Goal: Information Seeking & Learning: Learn about a topic

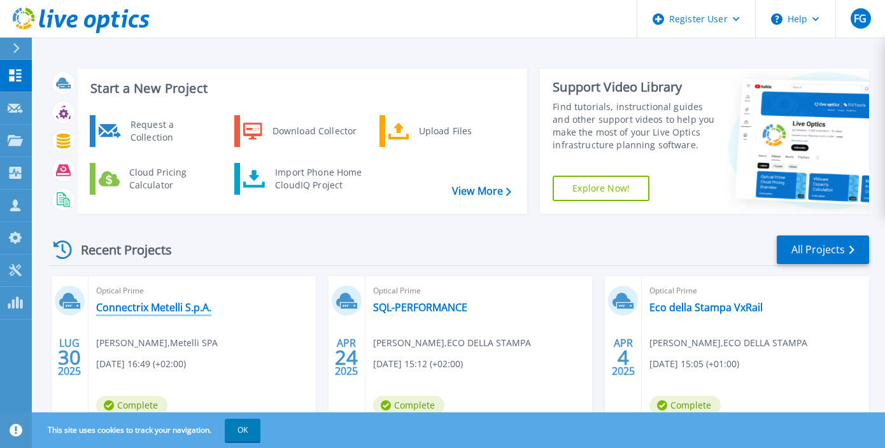
click at [165, 308] on link "Connectrix Metelli S.p.A." at bounding box center [153, 307] width 115 height 13
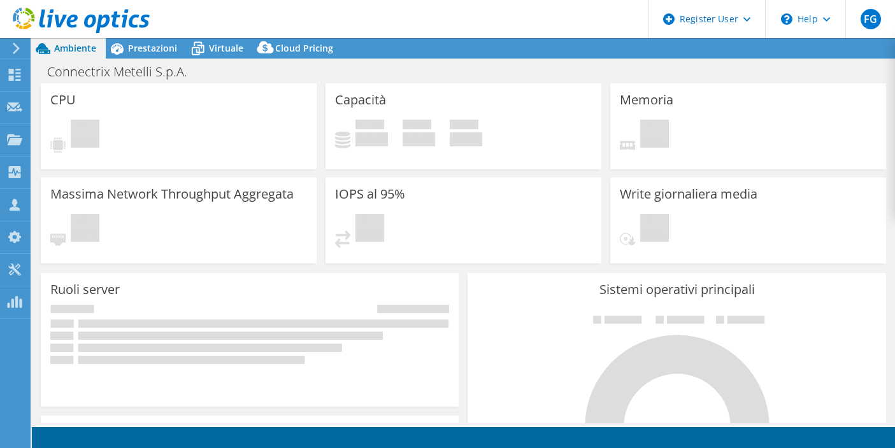
select select "USD"
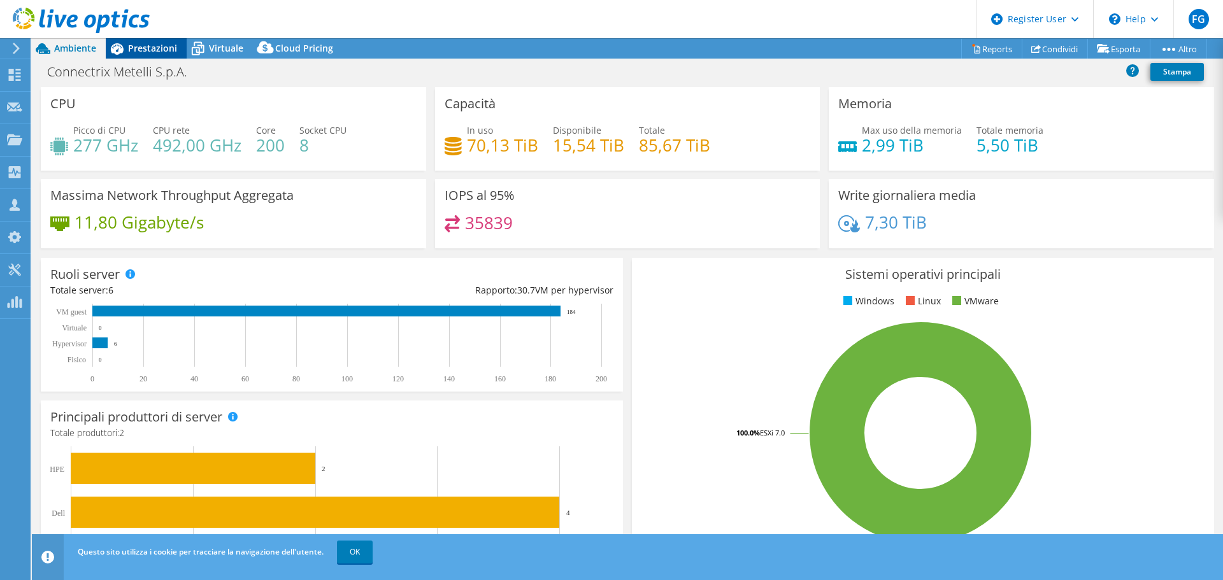
click at [148, 48] on span "Prestazioni" at bounding box center [152, 48] width 49 height 12
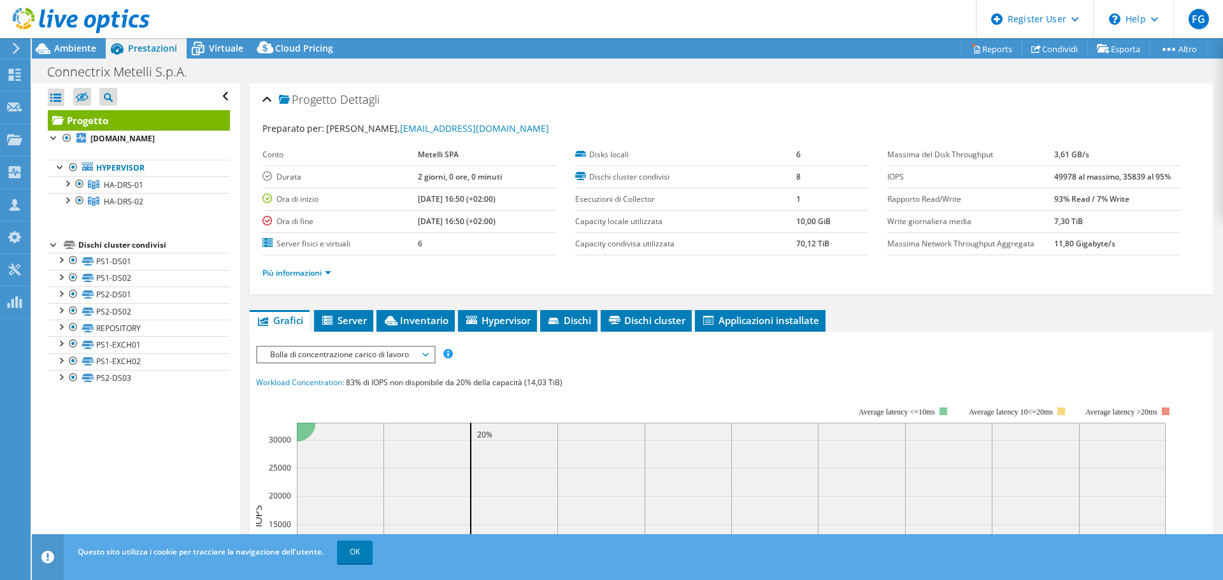
scroll to position [127, 0]
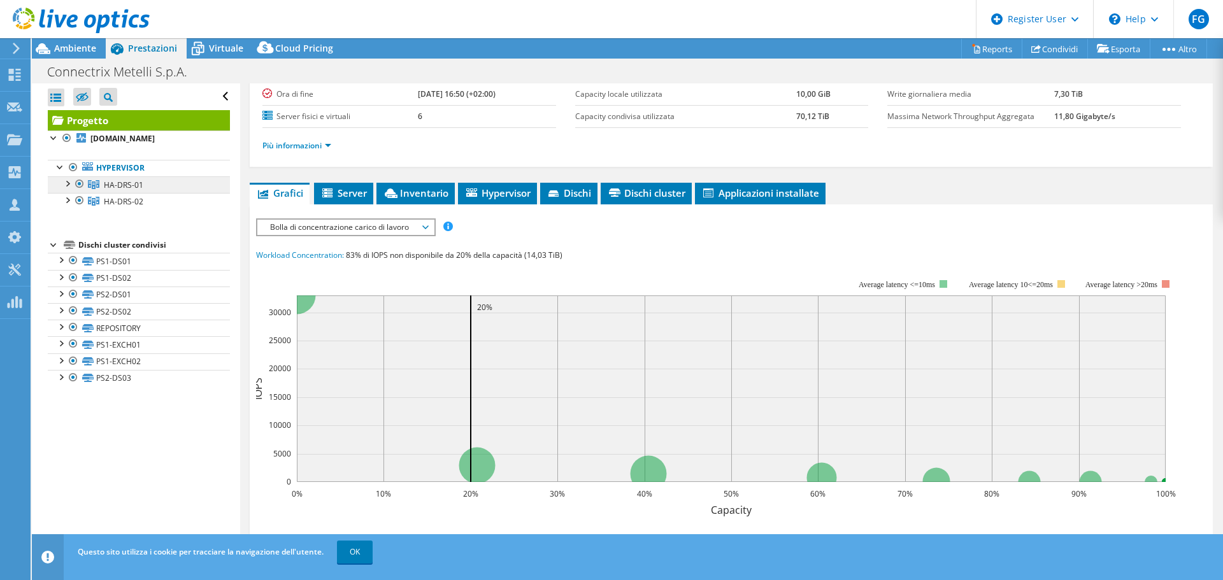
click at [105, 180] on span "HA-DRS-01" at bounding box center [123, 185] width 39 height 11
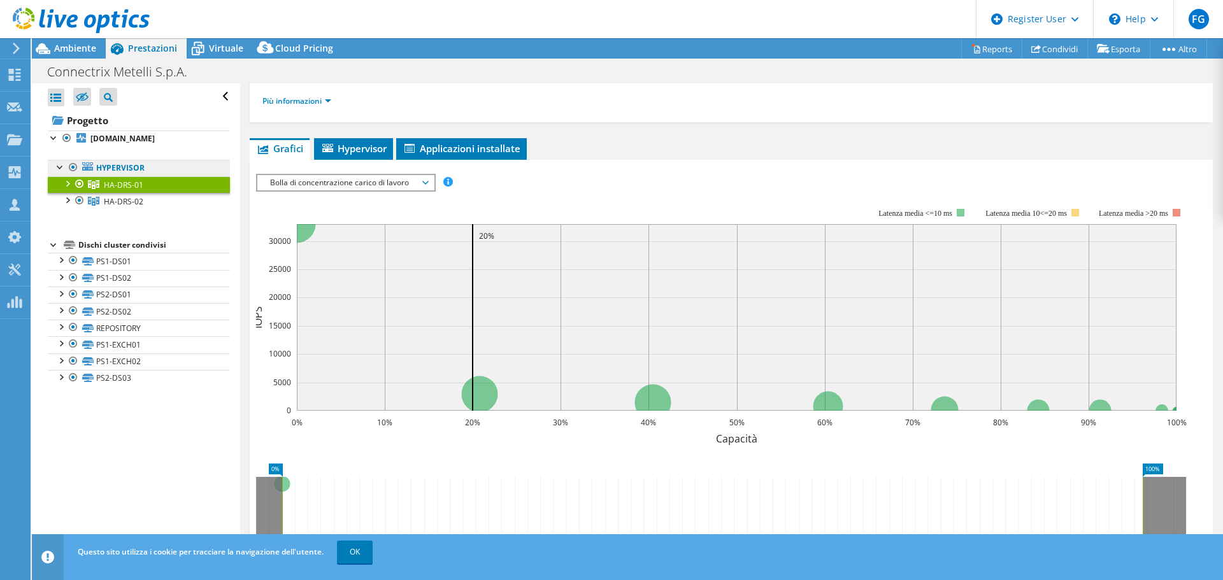
click at [115, 172] on link "Hypervisor" at bounding box center [139, 168] width 182 height 17
click at [116, 132] on link "srvvmw05.metelli.it" at bounding box center [139, 139] width 182 height 17
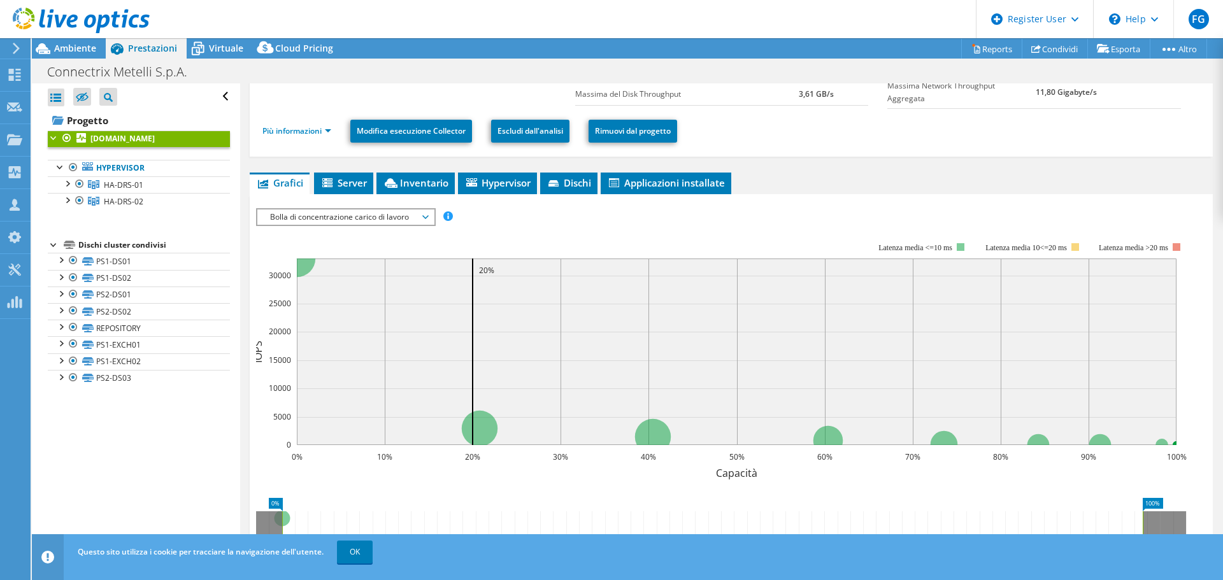
click at [388, 218] on span "Bolla di concentrazione carico di lavoro" at bounding box center [346, 217] width 164 height 15
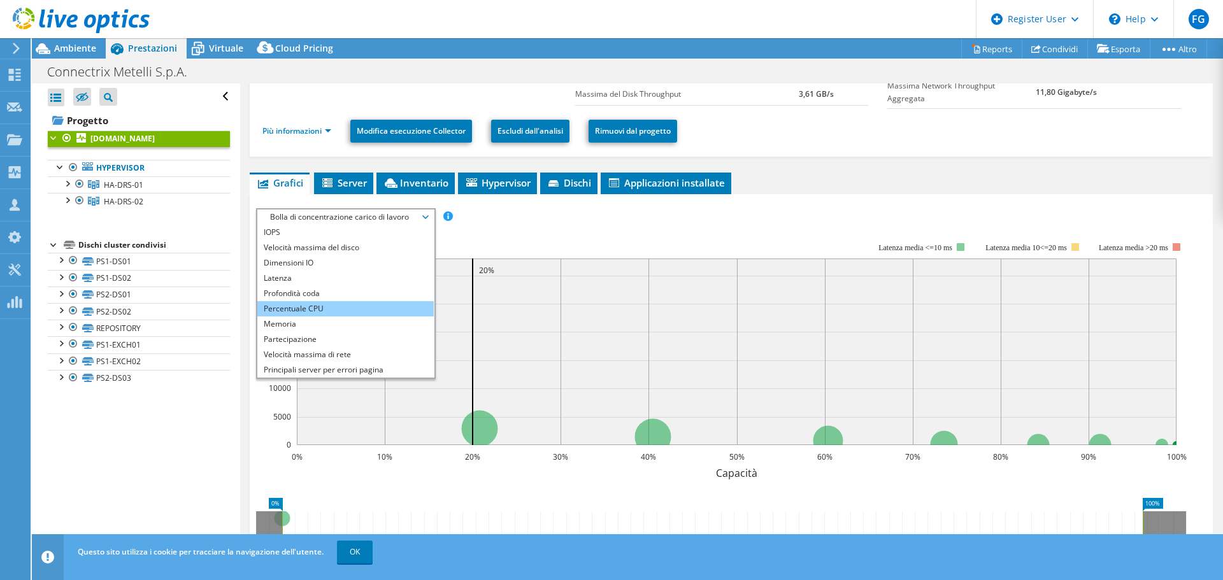
click at [330, 310] on li "Percentuale CPU" at bounding box center [345, 308] width 176 height 15
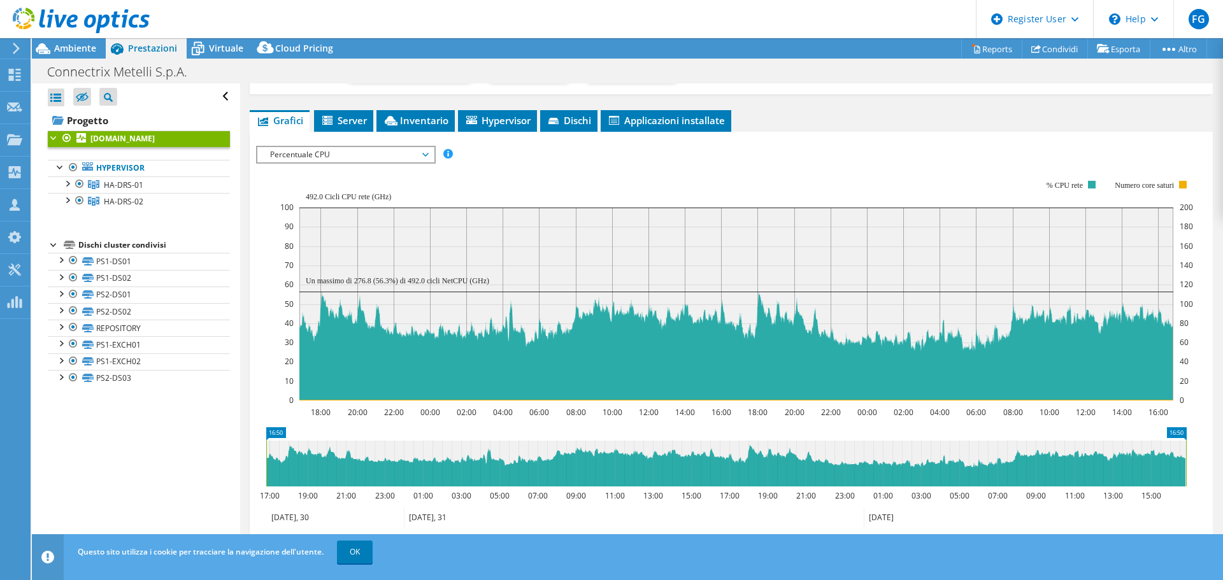
scroll to position [185, 0]
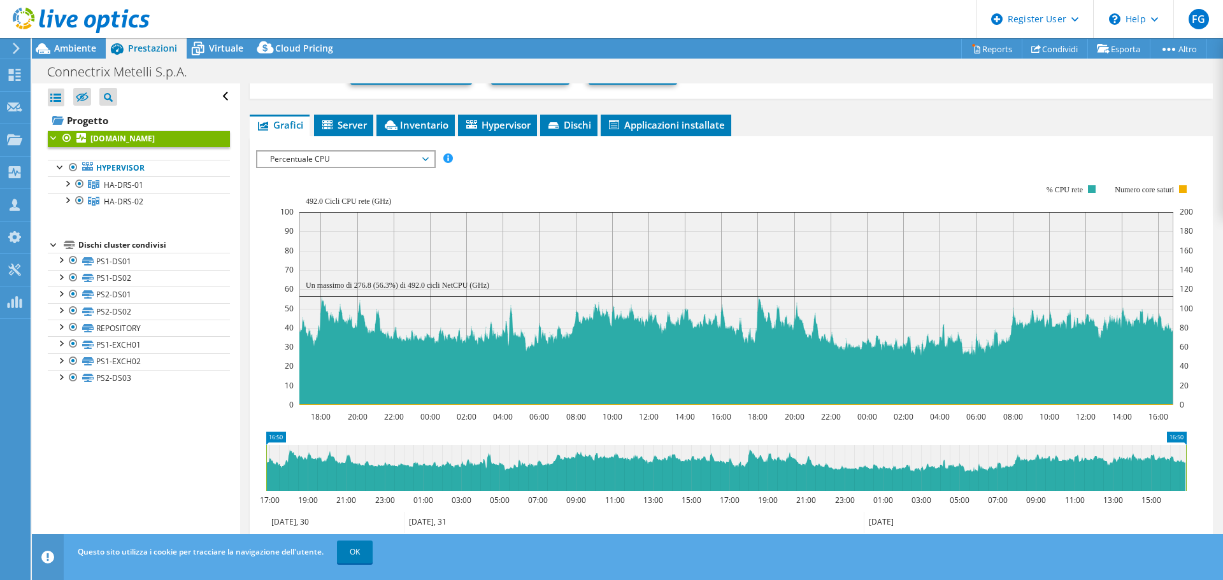
click at [348, 160] on span "Percentuale CPU" at bounding box center [346, 159] width 164 height 15
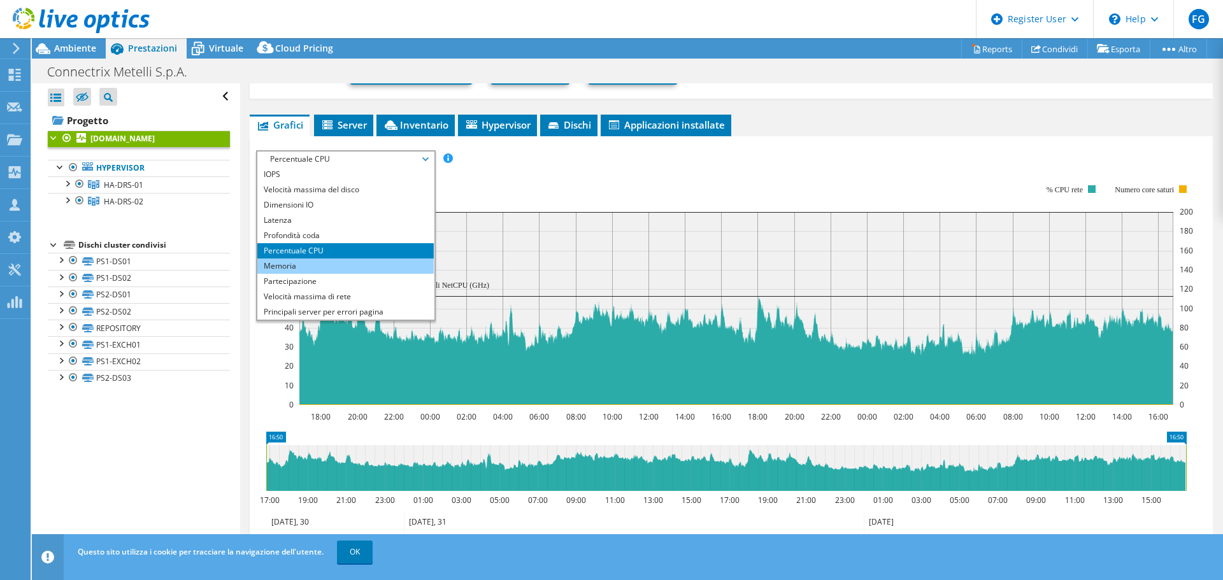
click at [341, 260] on li "Memoria" at bounding box center [345, 266] width 176 height 15
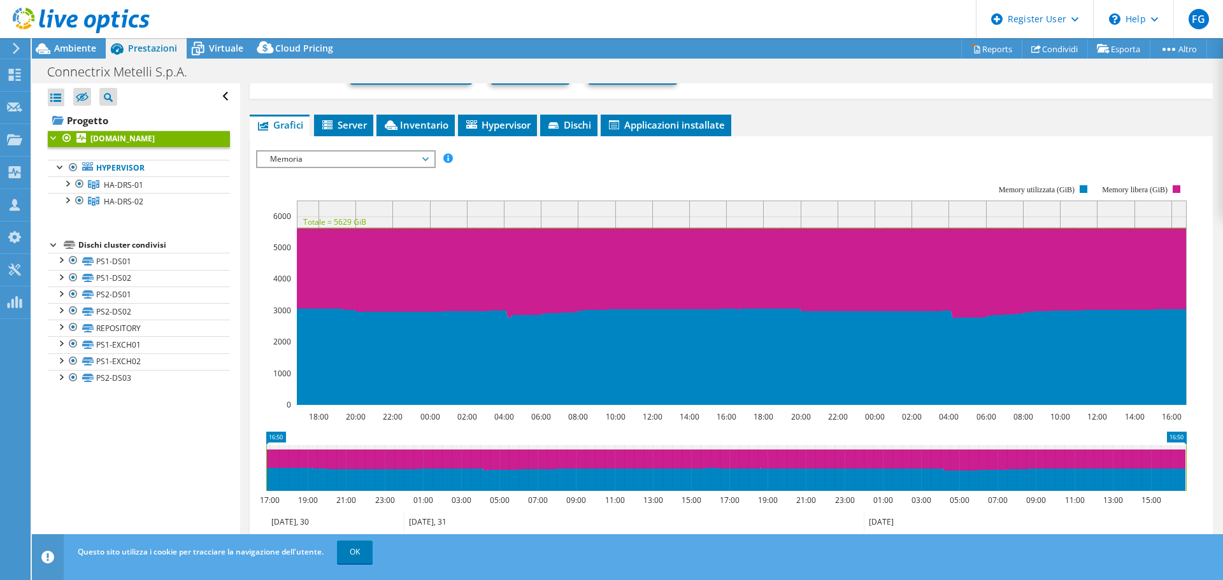
click at [337, 154] on span "Memoria" at bounding box center [346, 159] width 164 height 15
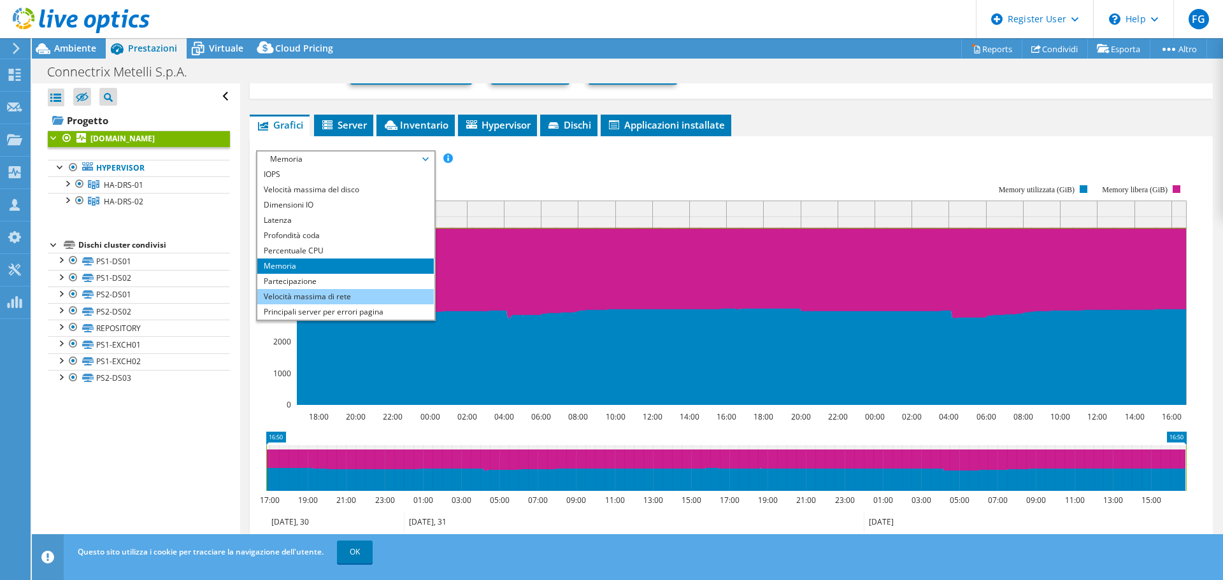
click at [329, 290] on li "Velocità massima di rete" at bounding box center [345, 296] width 176 height 15
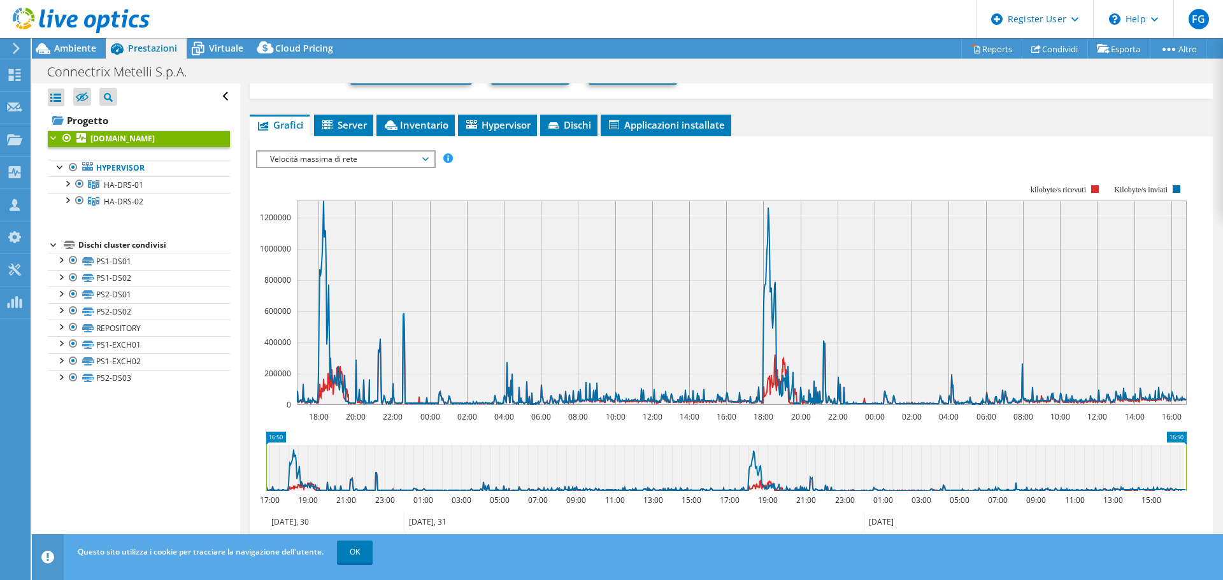
click at [387, 159] on span "Velocità massima di rete" at bounding box center [346, 159] width 164 height 15
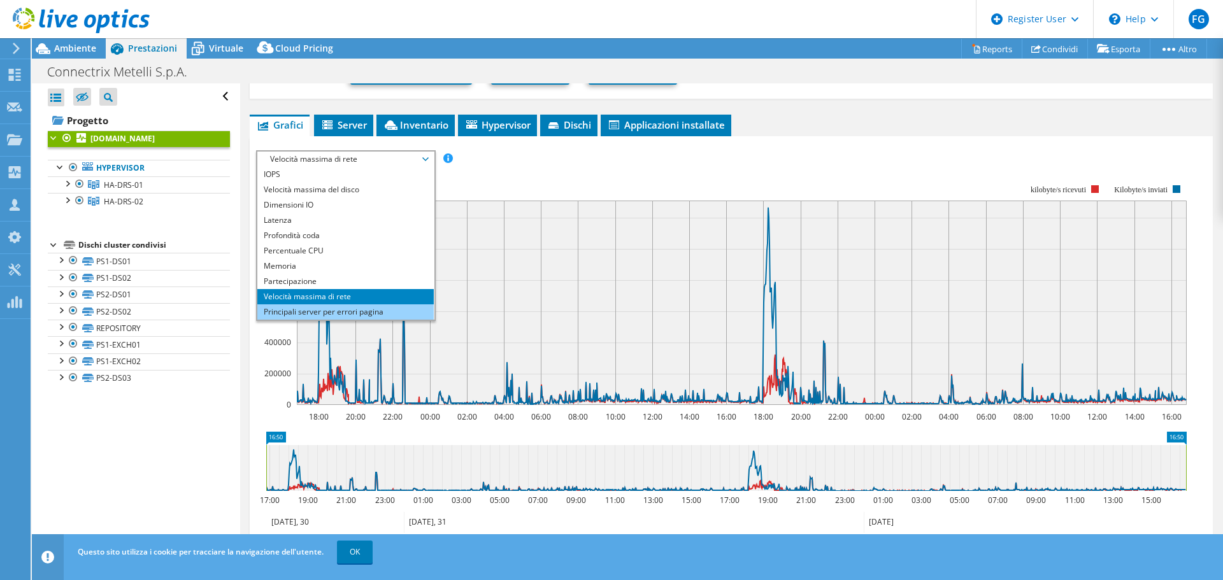
click at [369, 311] on li "Principali server per errori pagina" at bounding box center [345, 311] width 176 height 15
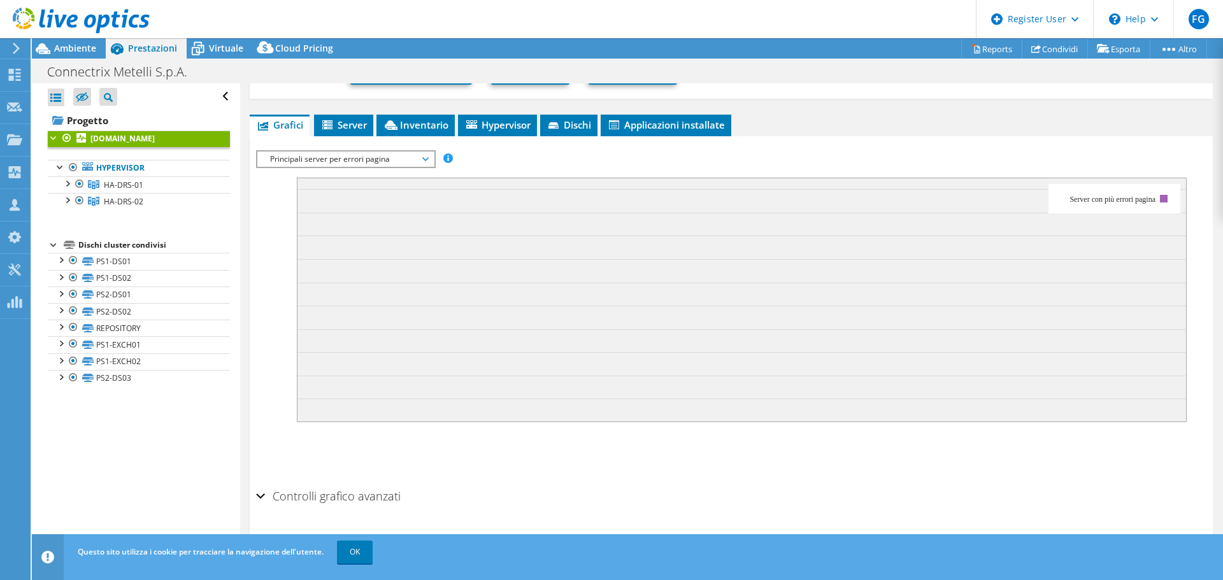
click at [379, 153] on span "Principali server per errori pagina" at bounding box center [346, 159] width 164 height 15
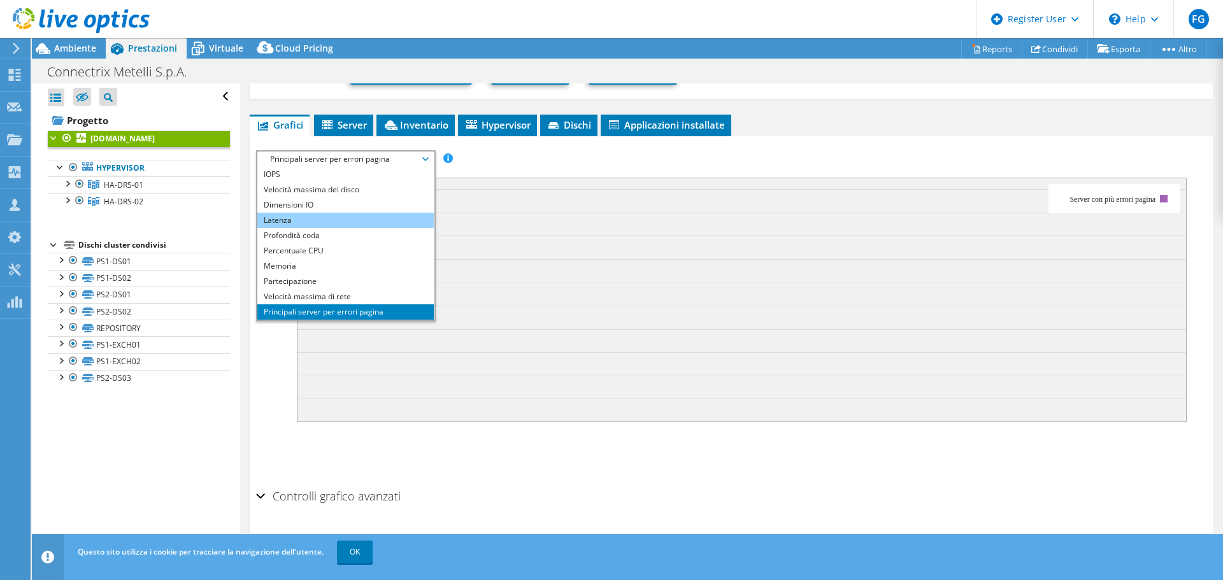
click at [378, 217] on li "Latenza" at bounding box center [345, 220] width 176 height 15
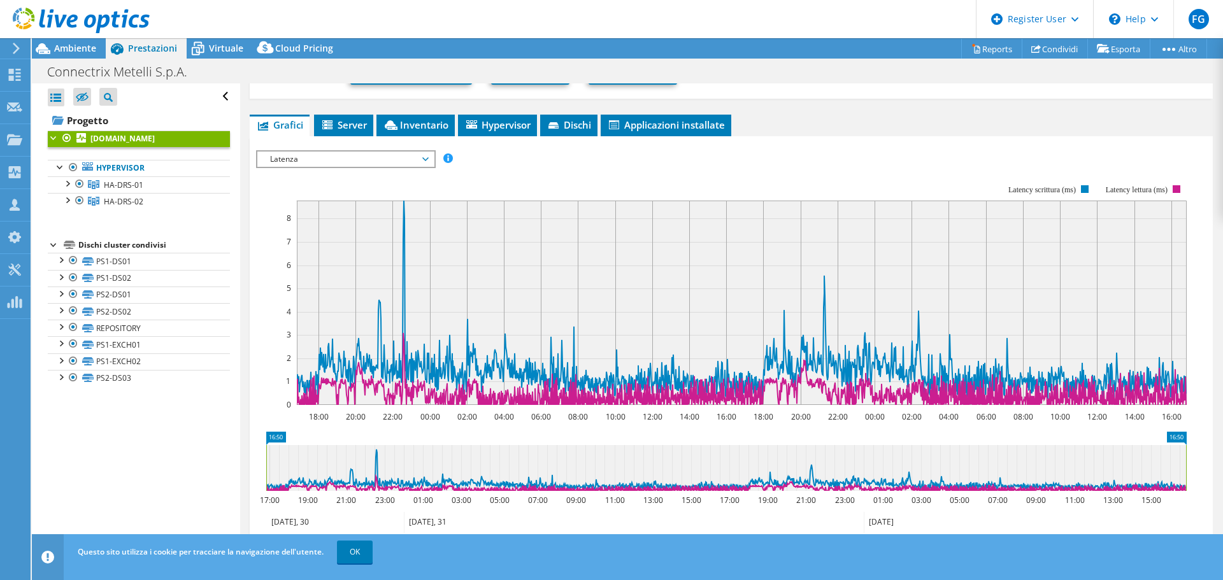
click at [407, 157] on span "Latenza" at bounding box center [346, 159] width 164 height 15
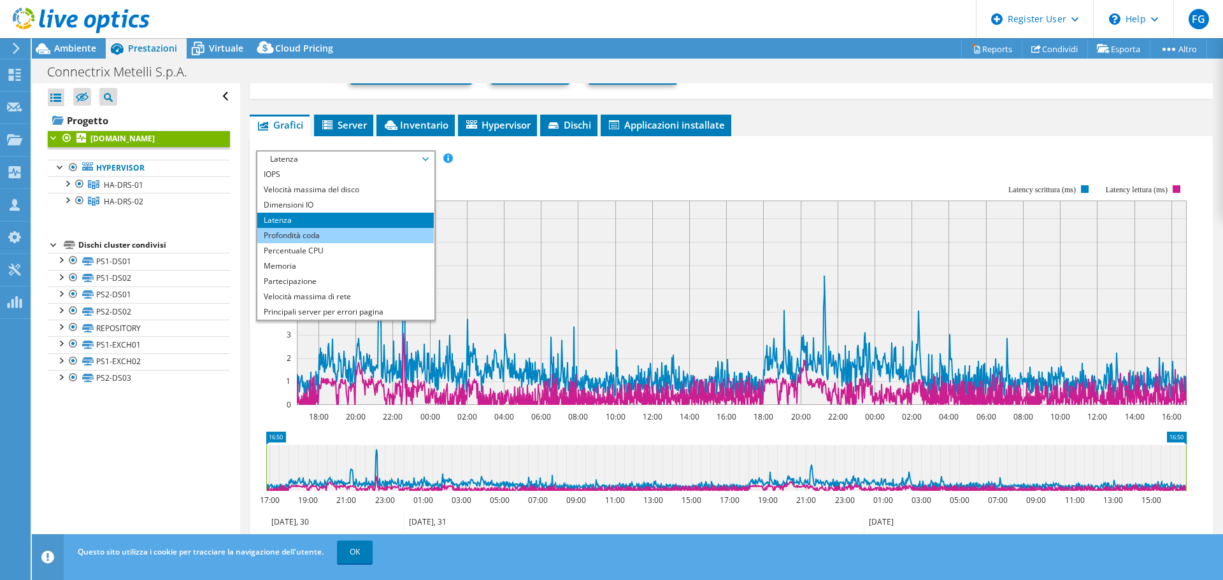
click at [360, 232] on li "Profondità coda" at bounding box center [345, 235] width 176 height 15
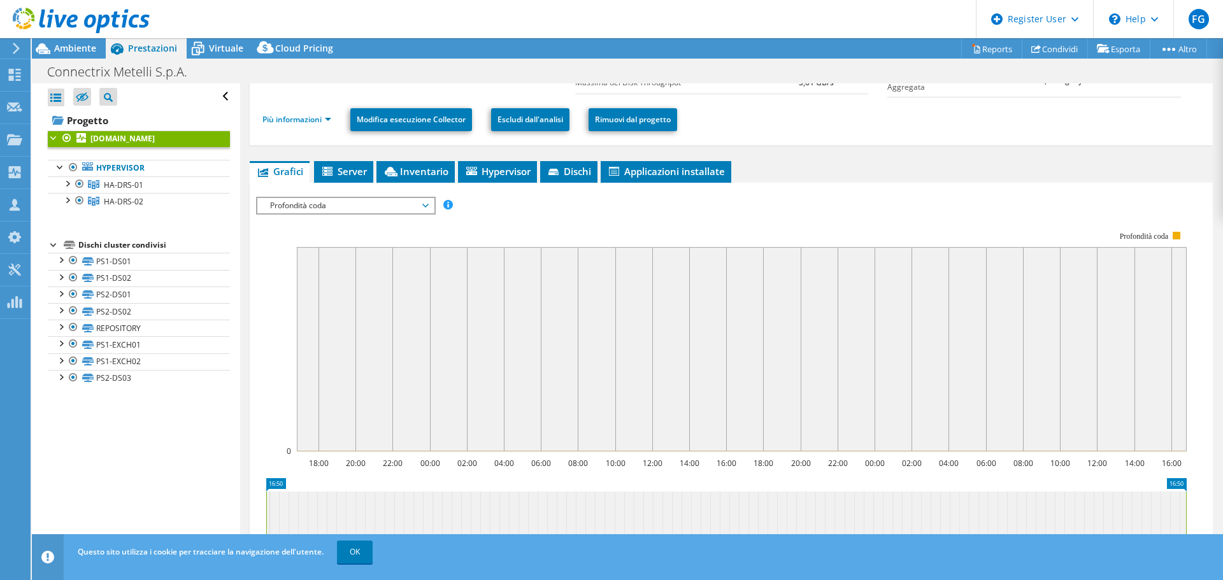
scroll to position [122, 0]
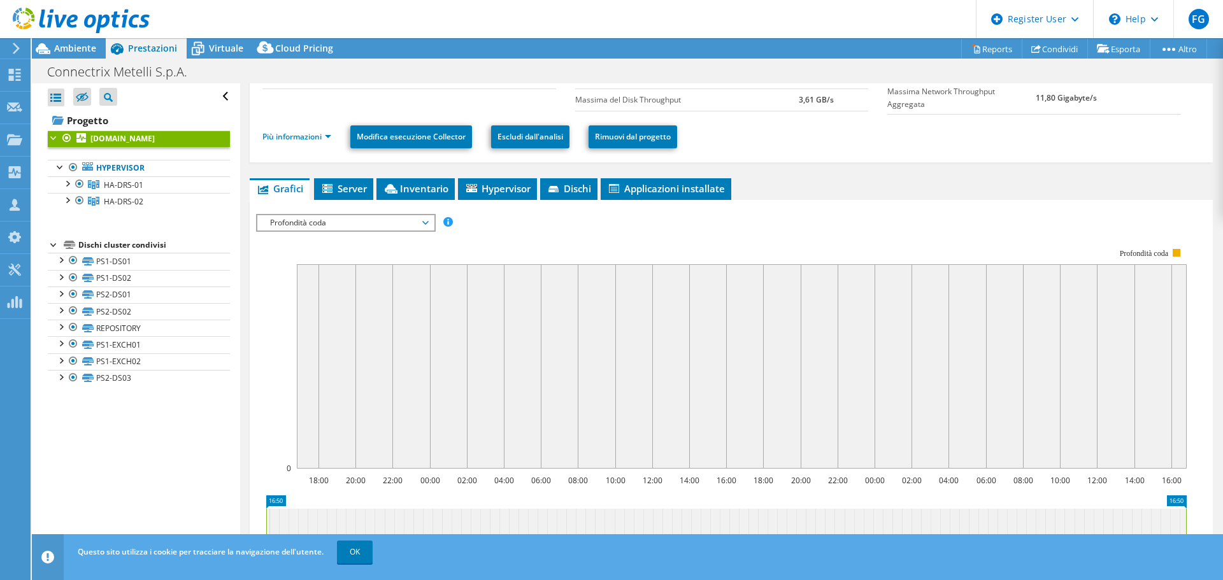
click at [332, 224] on span "Profondità coda" at bounding box center [346, 222] width 164 height 15
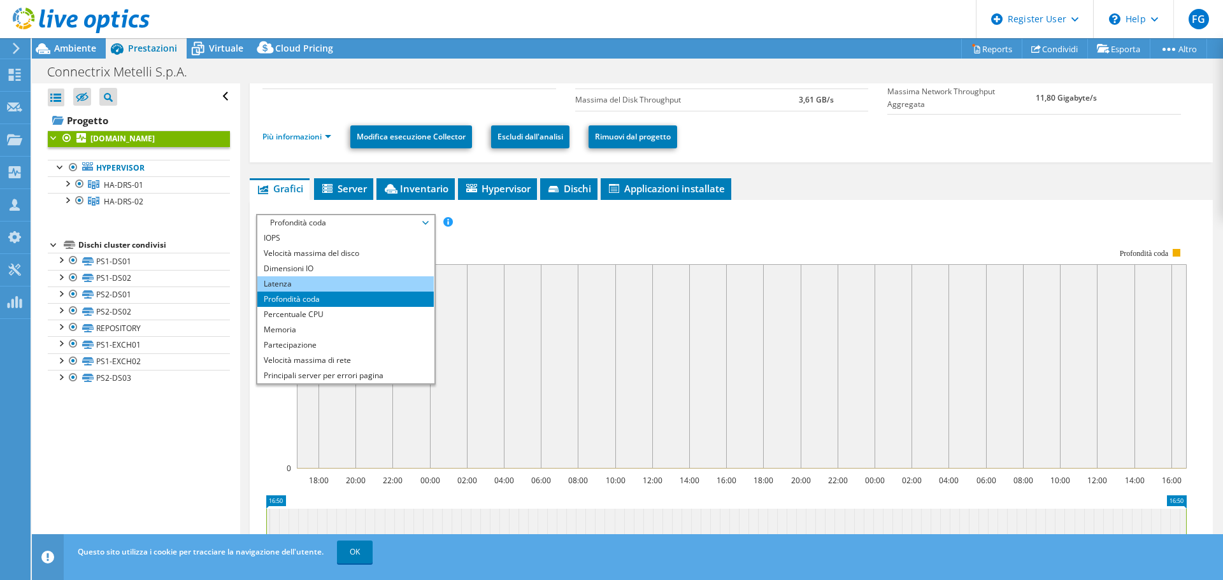
click at [322, 280] on li "Latenza" at bounding box center [345, 283] width 176 height 15
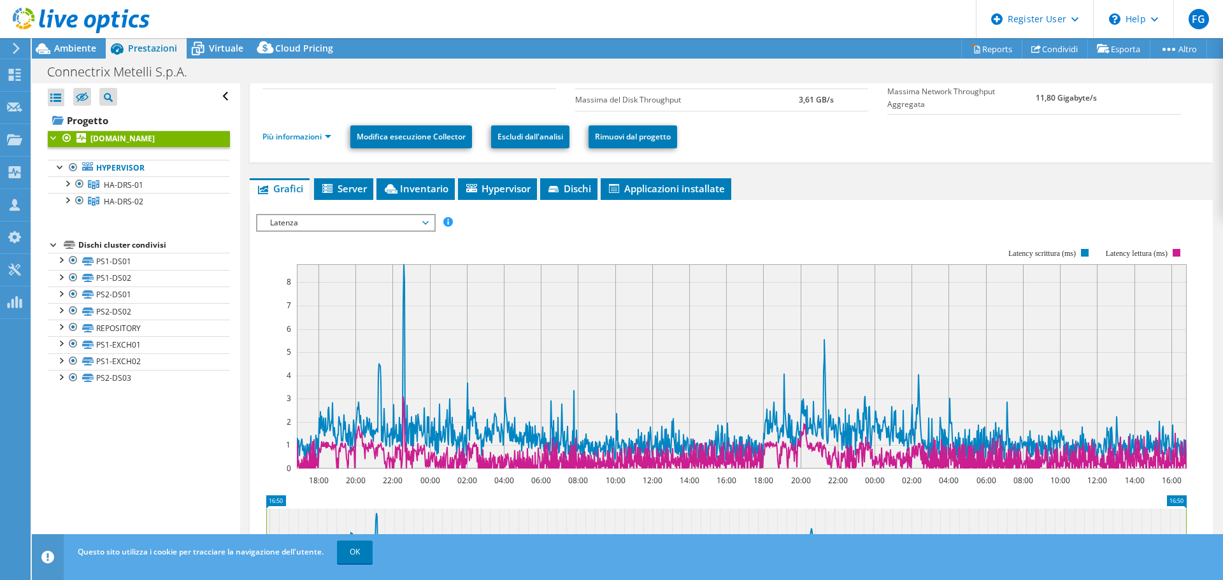
click at [296, 231] on div "Latenza IOPS Velocità massima del disco Dimensioni IO Latenza Profondità coda P…" at bounding box center [346, 223] width 180 height 18
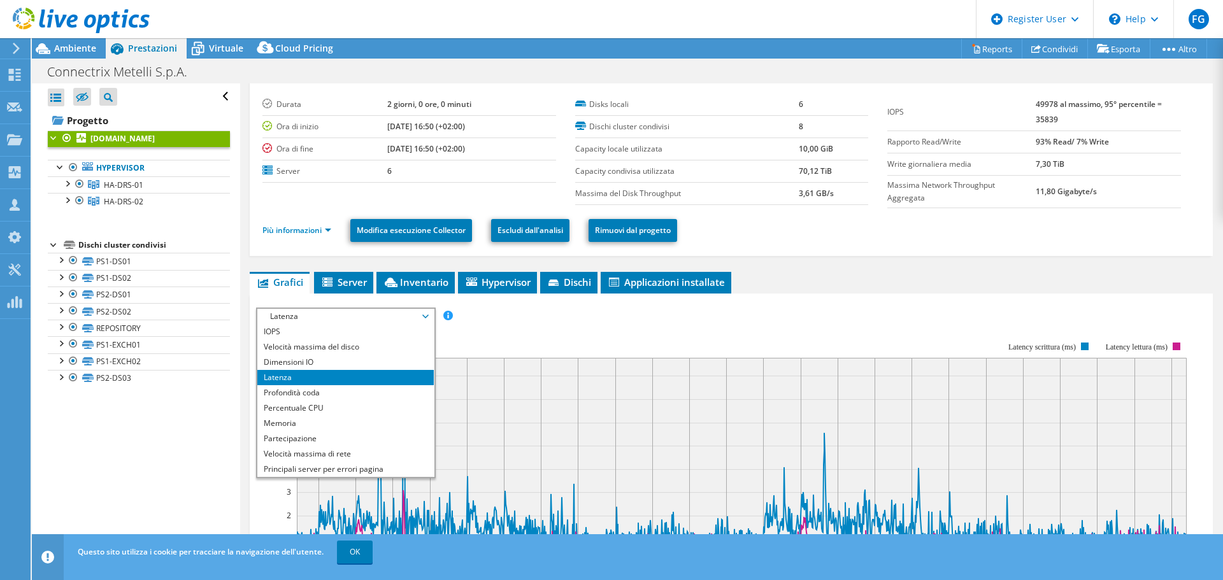
scroll to position [0, 0]
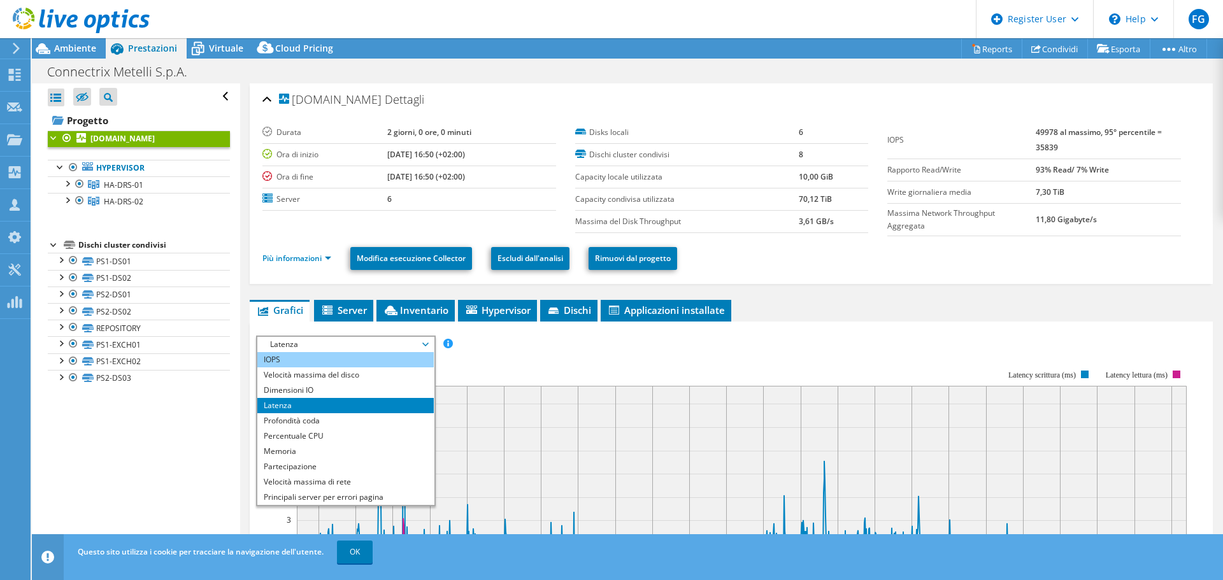
click at [297, 358] on li "IOPS" at bounding box center [345, 359] width 176 height 15
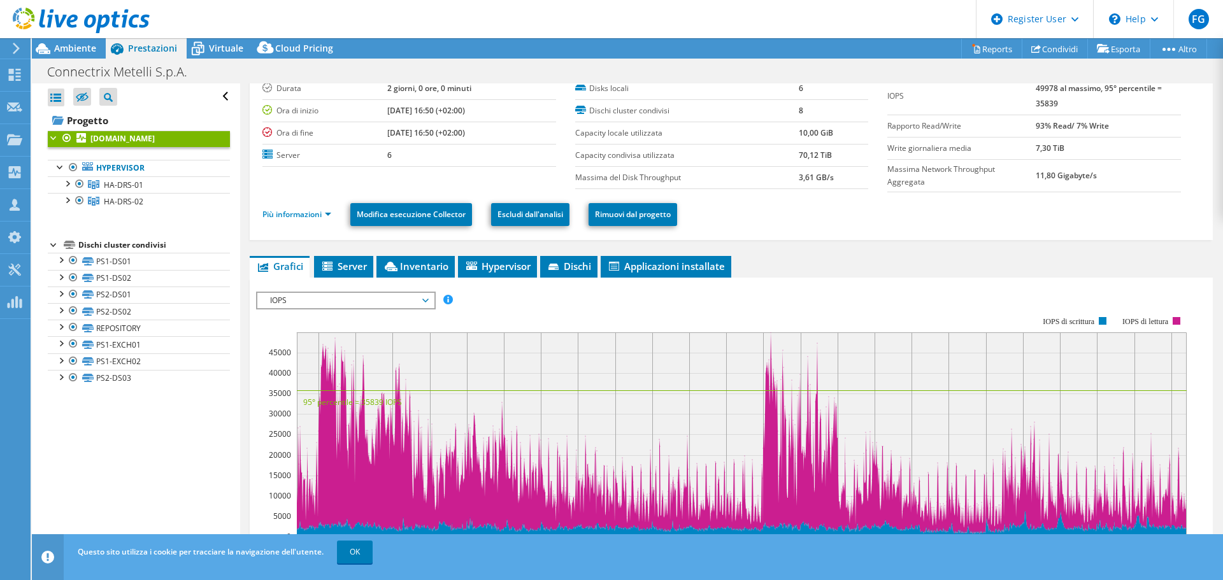
scroll to position [64, 0]
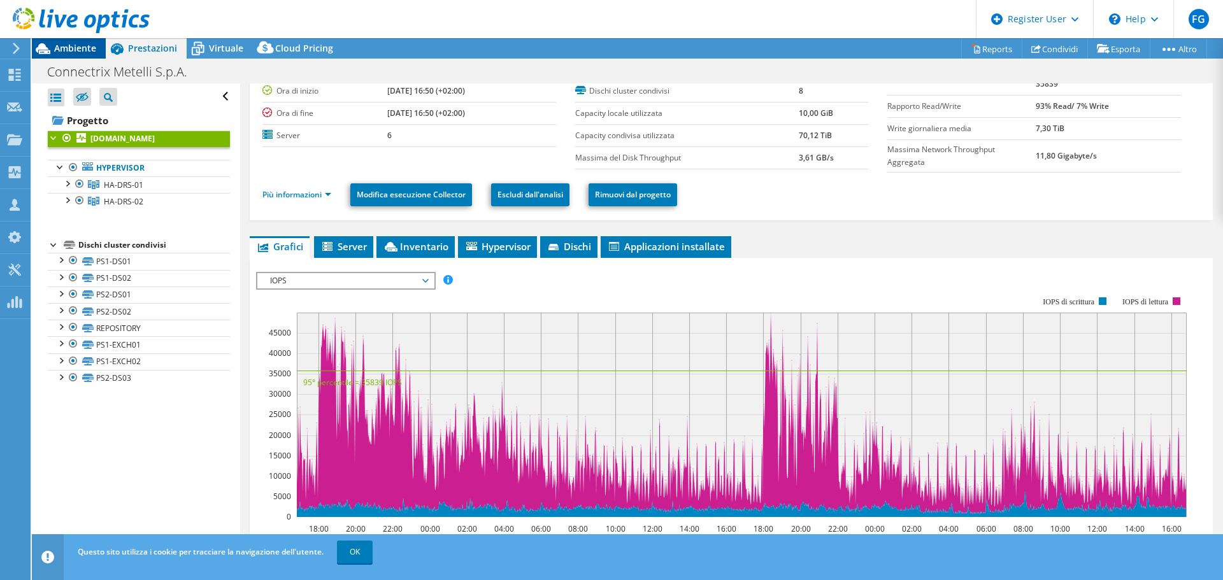
click at [50, 48] on icon at bounding box center [43, 49] width 22 height 22
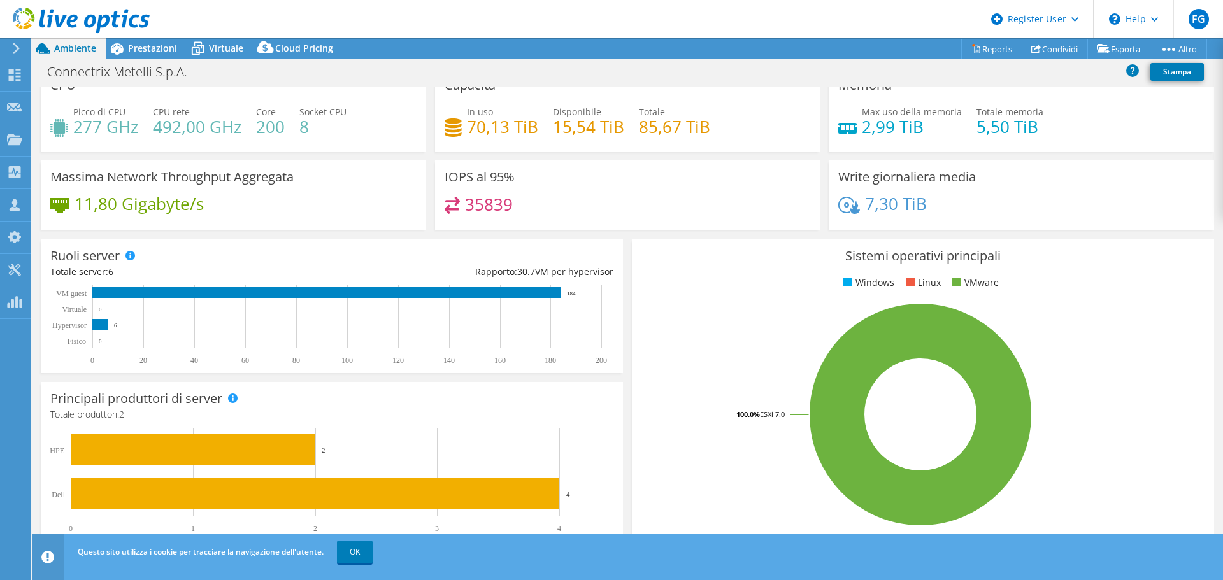
scroll to position [0, 0]
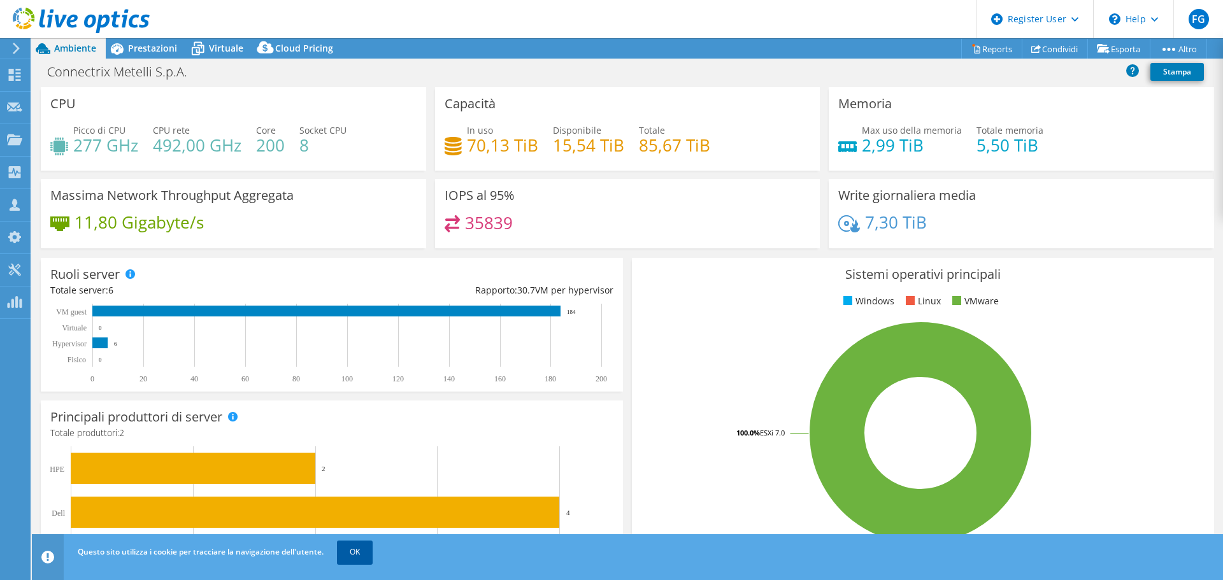
click at [368, 448] on link "OK" at bounding box center [355, 552] width 36 height 23
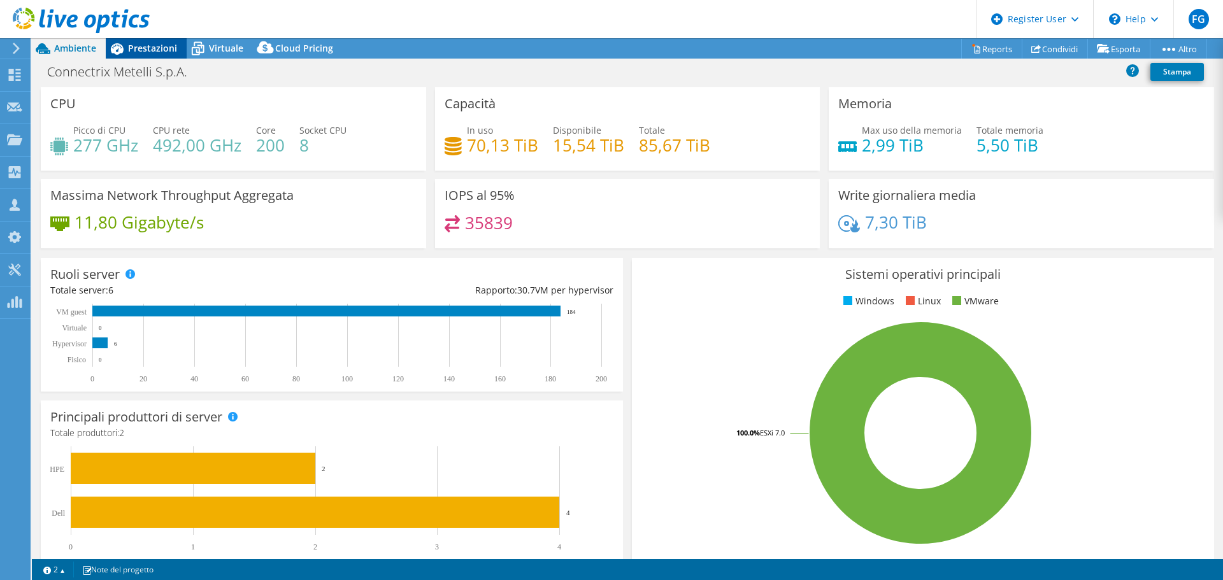
click at [147, 52] on span "Prestazioni" at bounding box center [152, 48] width 49 height 12
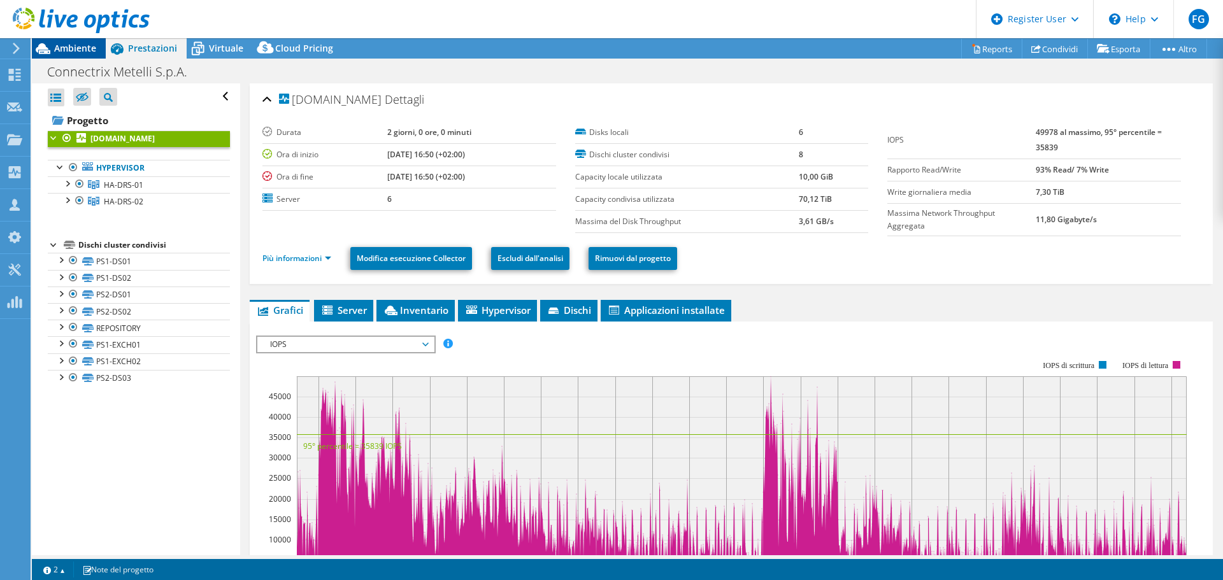
click at [76, 55] on div "Ambiente" at bounding box center [69, 48] width 74 height 20
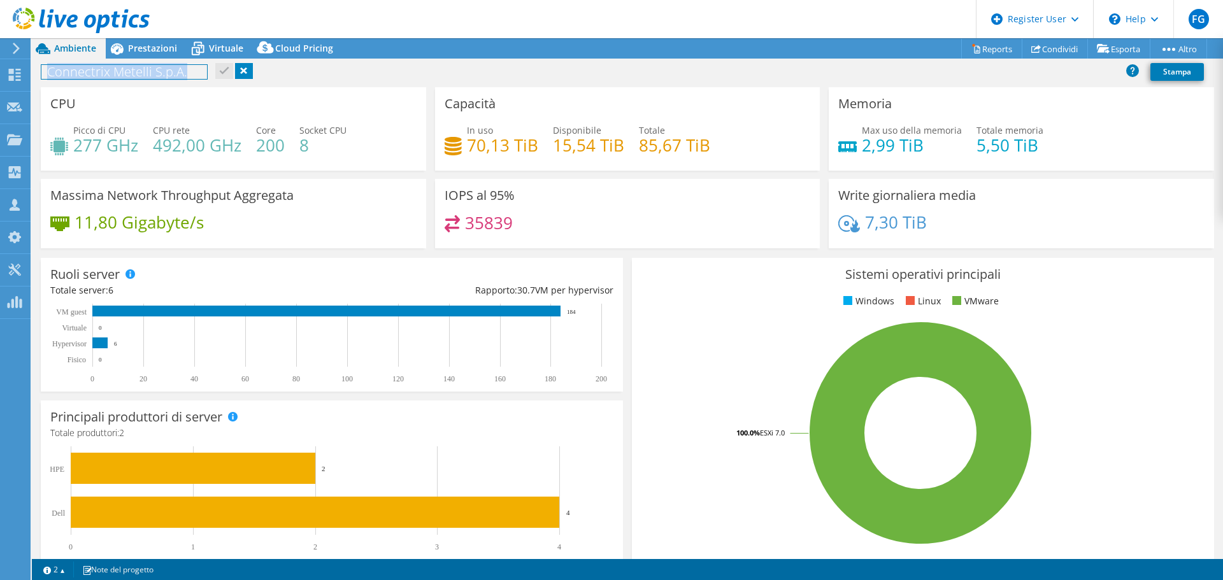
drag, startPoint x: 207, startPoint y: 76, endPoint x: 62, endPoint y: 71, distance: 144.7
click at [68, 78] on div "Connectrix Metelli S.p.A. Stampa" at bounding box center [627, 72] width 1191 height 24
click at [311, 232] on div "11,80 Gigabyte/s" at bounding box center [233, 228] width 366 height 27
click at [138, 51] on span "Prestazioni" at bounding box center [152, 48] width 49 height 12
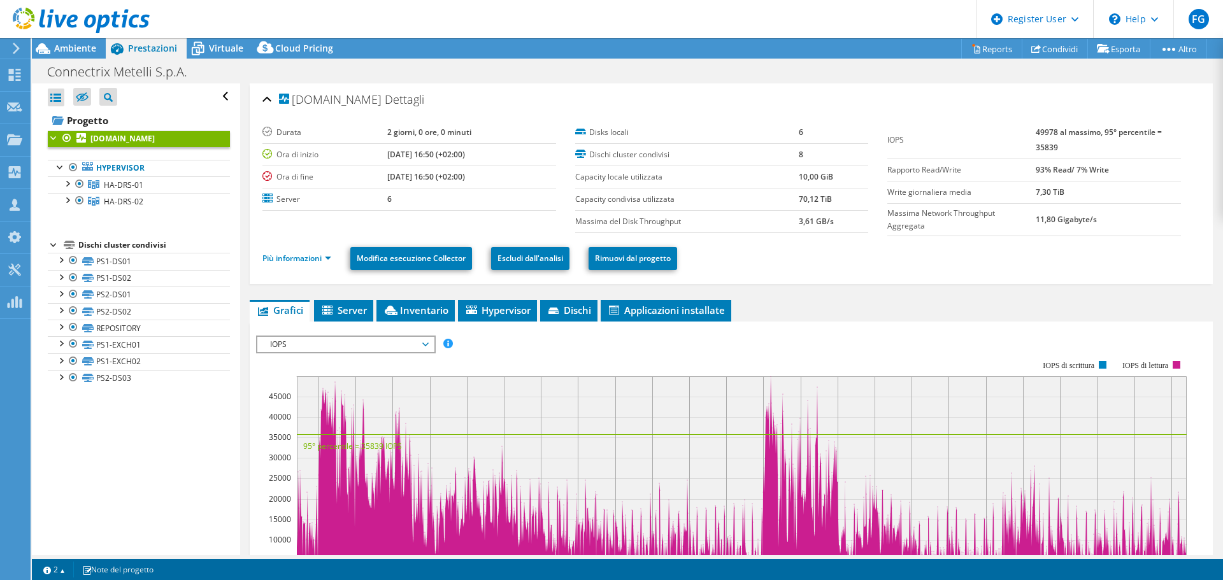
click at [626, 353] on rect at bounding box center [721, 470] width 930 height 255
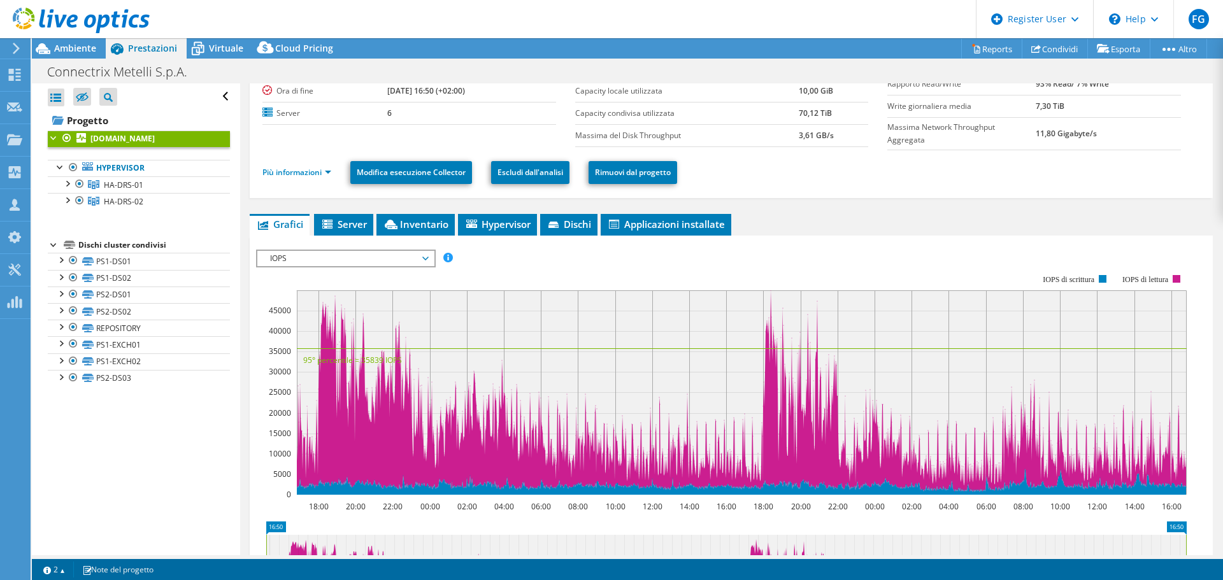
scroll to position [64, 0]
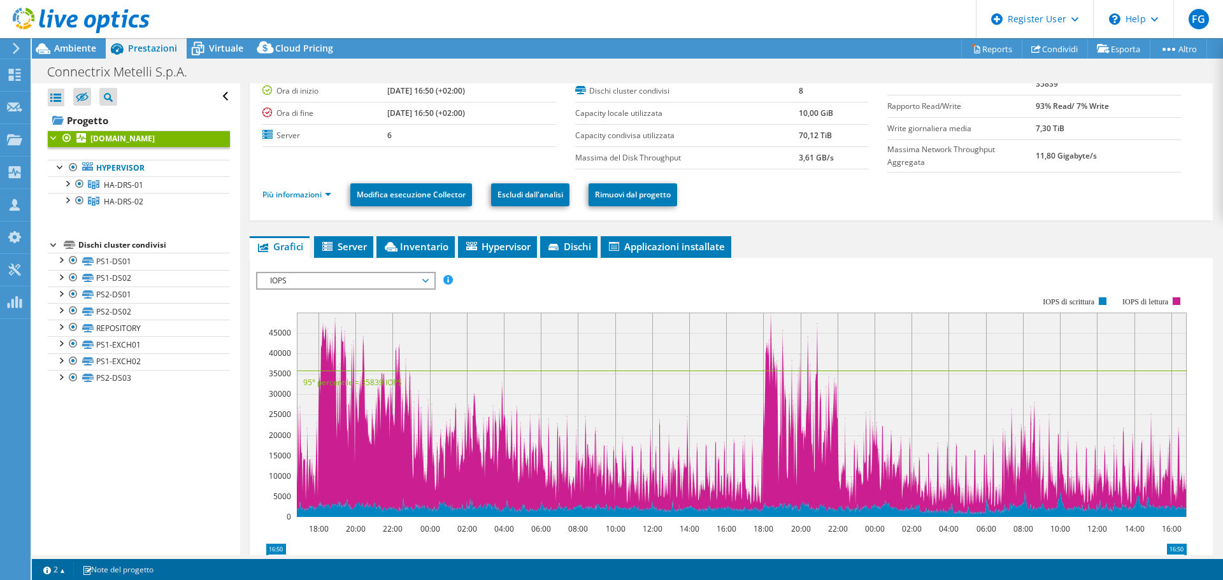
click at [362, 279] on span "IOPS" at bounding box center [346, 280] width 164 height 15
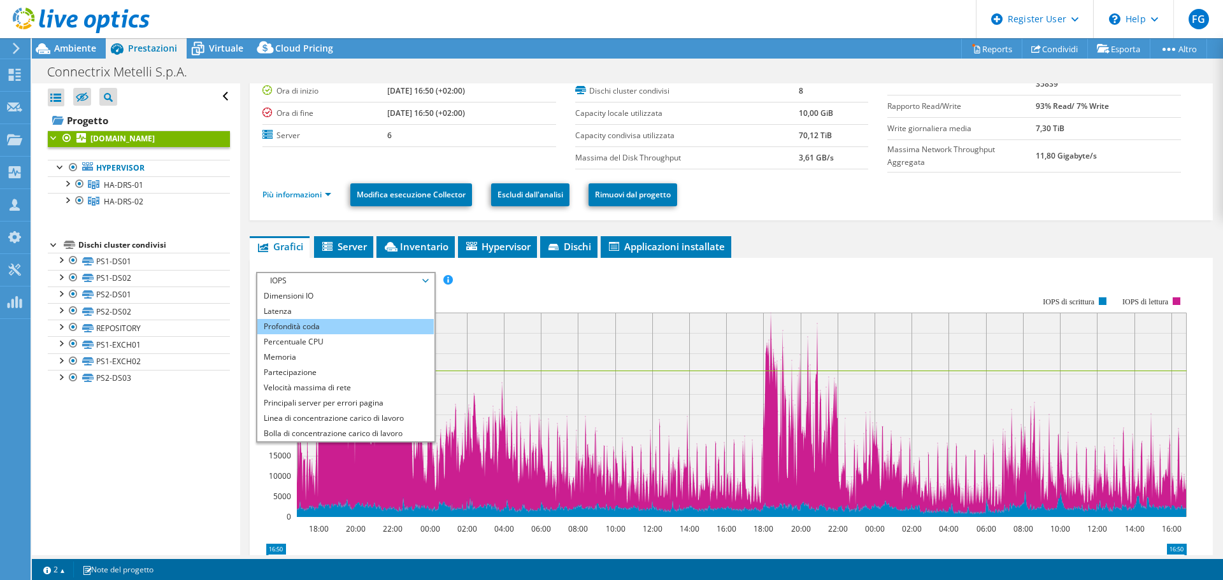
scroll to position [46, 0]
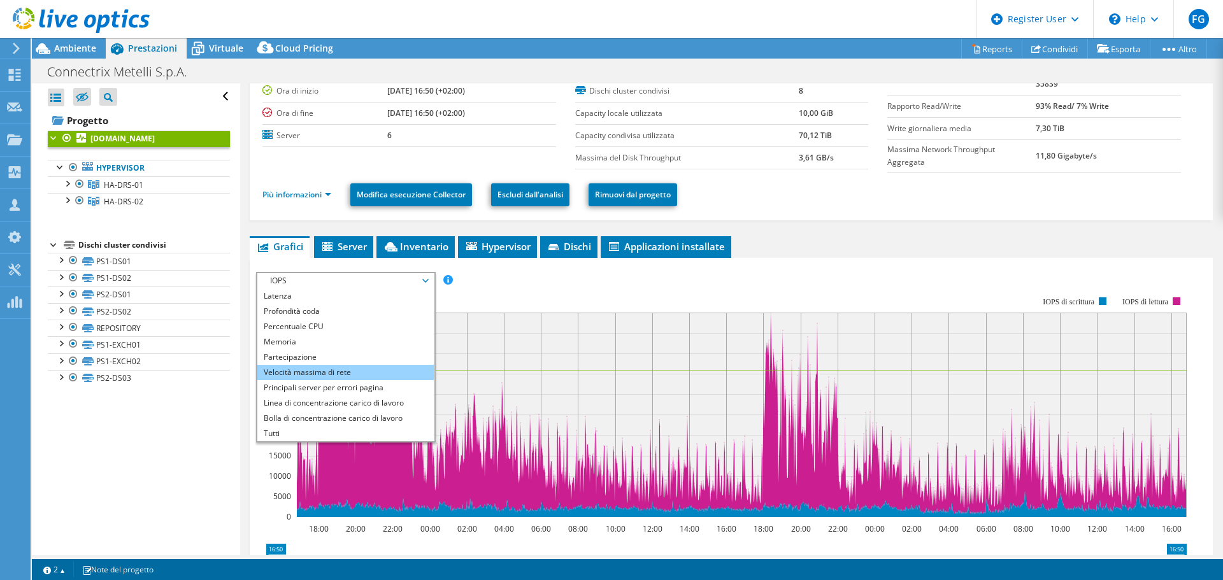
click at [383, 371] on li "Velocità massima di rete" at bounding box center [345, 372] width 176 height 15
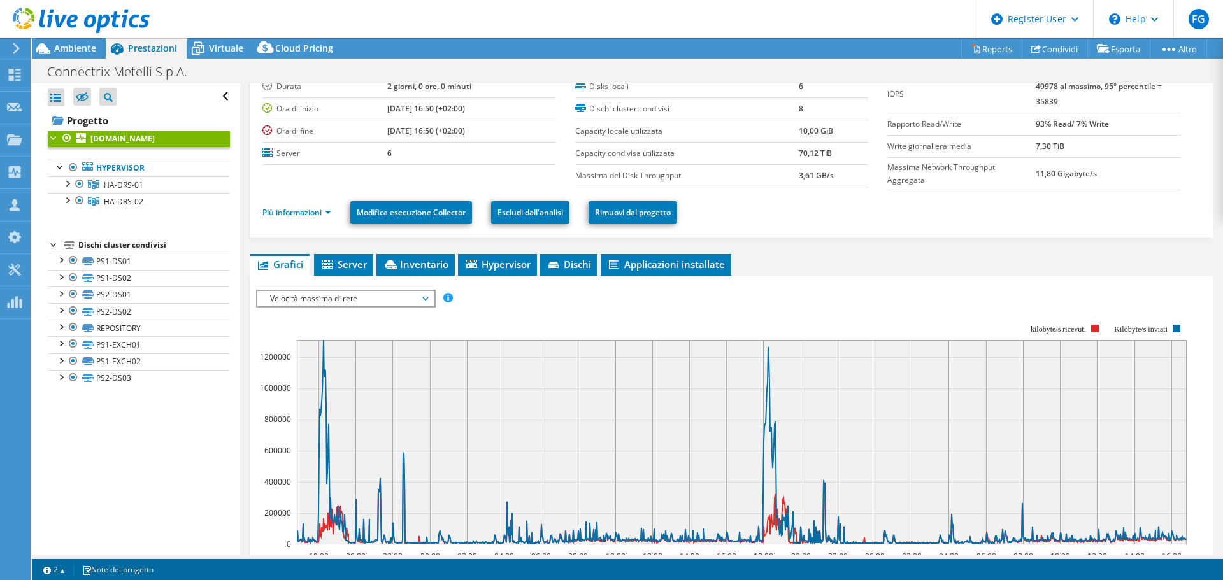
scroll to position [64, 0]
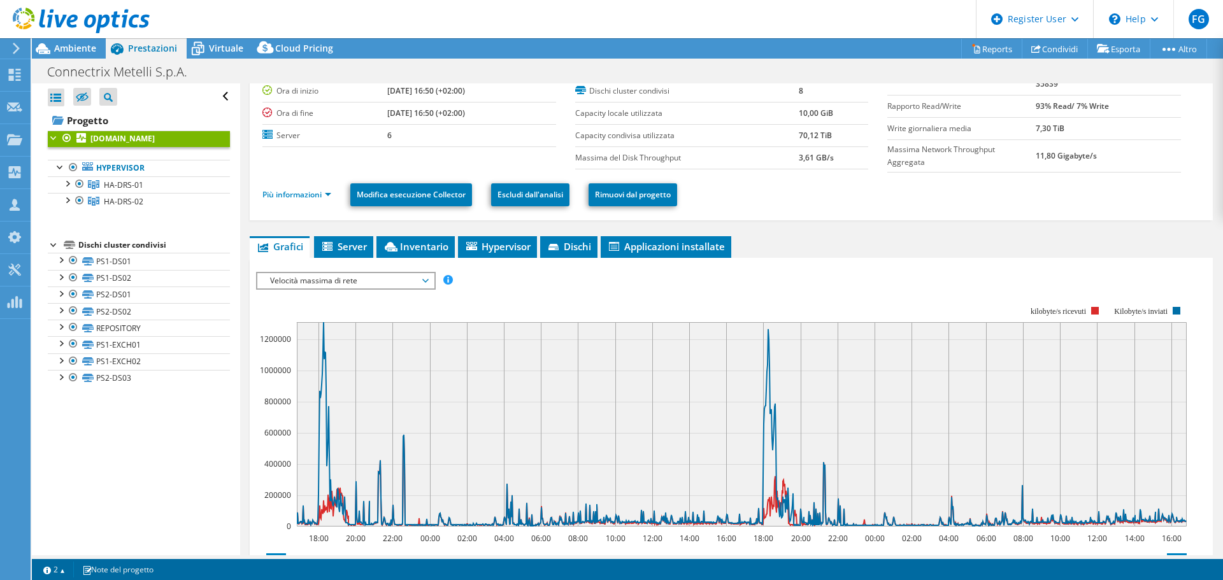
click at [422, 282] on span "Velocità massima di rete" at bounding box center [346, 280] width 164 height 15
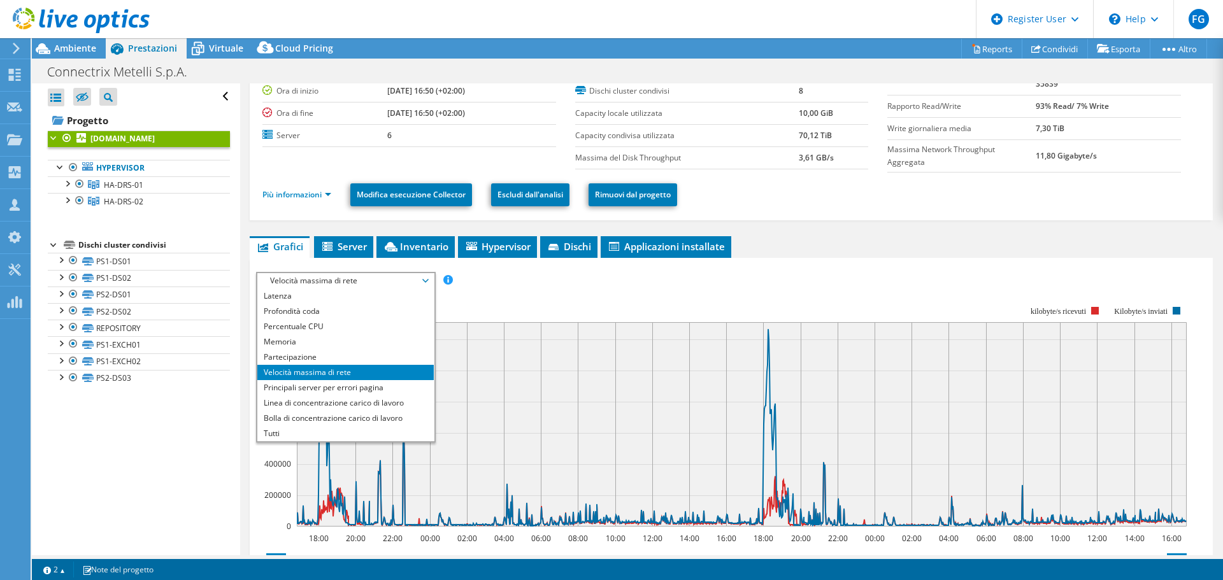
click at [465, 293] on rect at bounding box center [721, 416] width 930 height 255
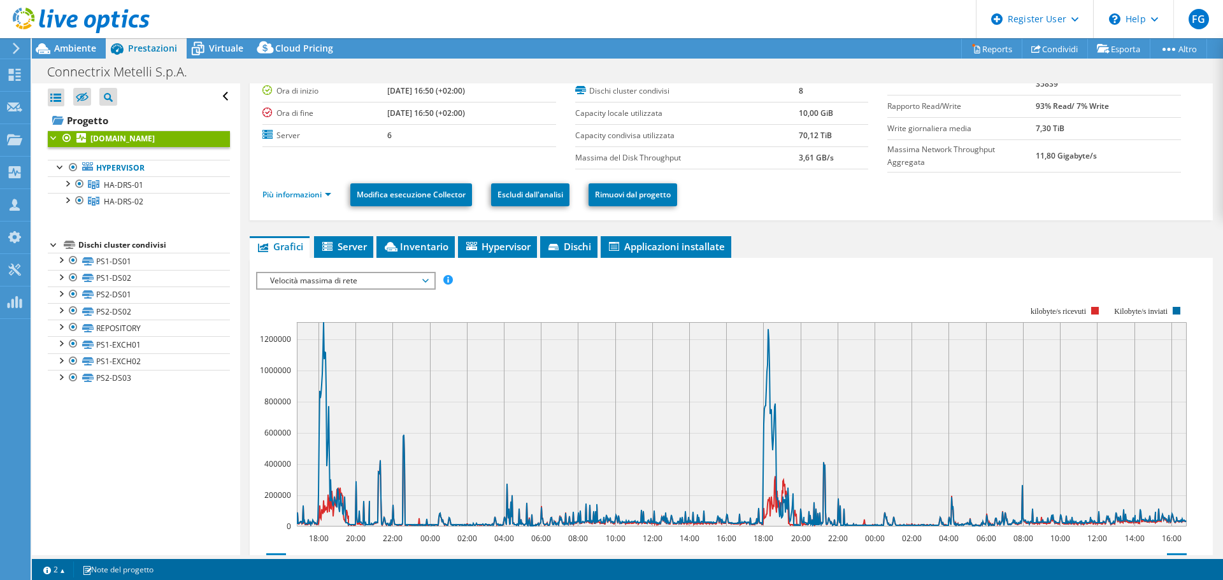
click at [413, 280] on span "Velocità massima di rete" at bounding box center [346, 280] width 164 height 15
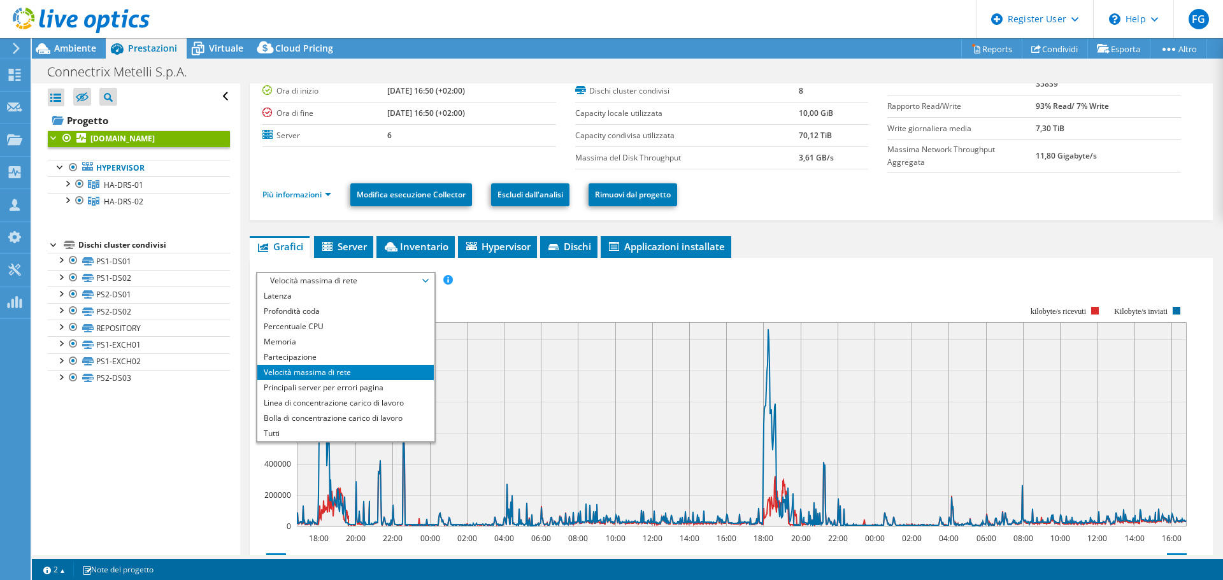
click at [508, 304] on rect at bounding box center [721, 416] width 930 height 255
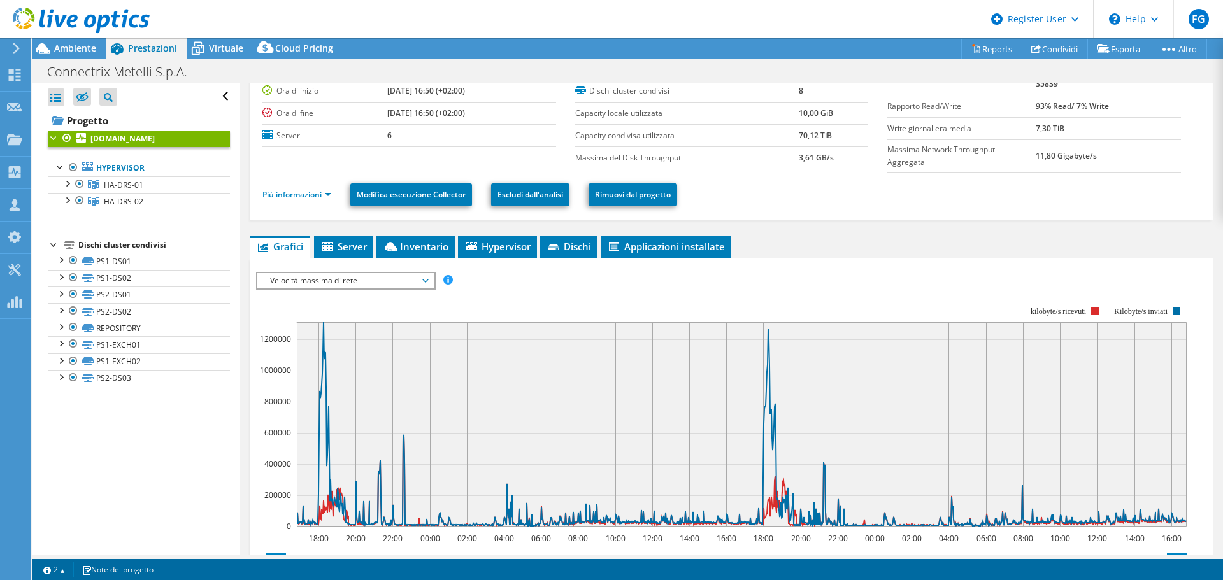
click at [427, 285] on span "Velocità massima di rete" at bounding box center [346, 280] width 164 height 15
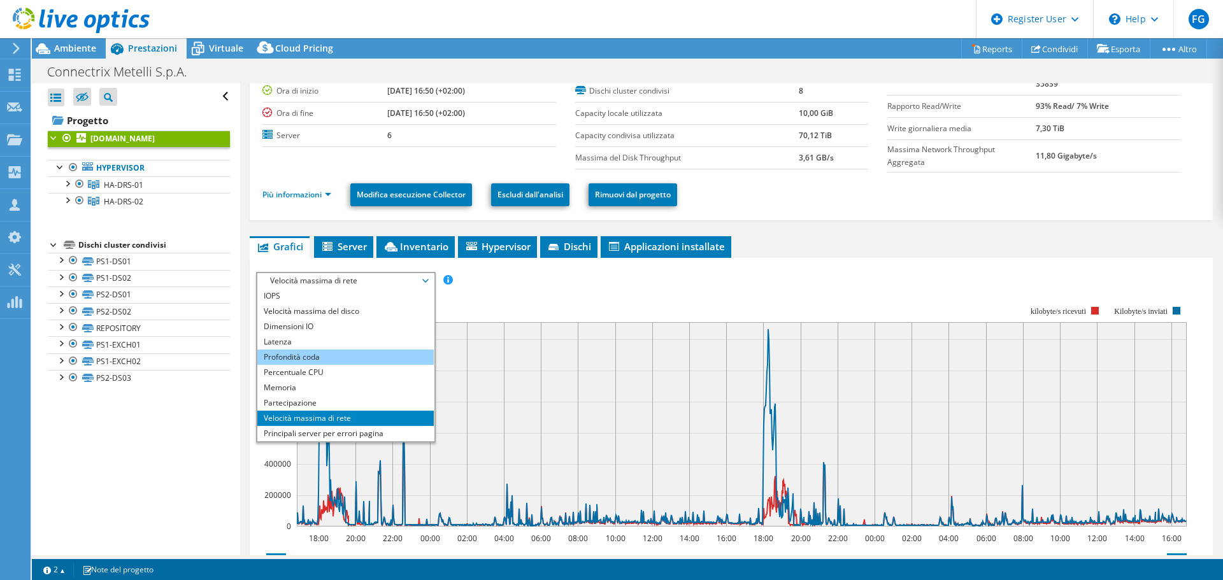
click at [350, 354] on li "Profondità coda" at bounding box center [345, 357] width 176 height 15
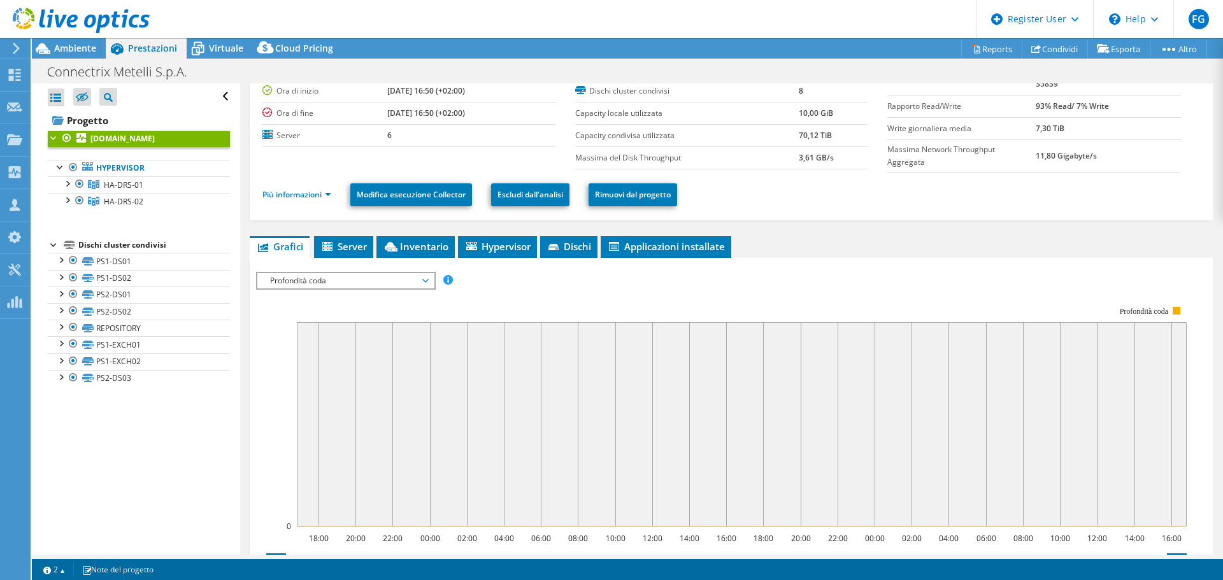
click at [415, 282] on span "Profondità coda" at bounding box center [346, 280] width 164 height 15
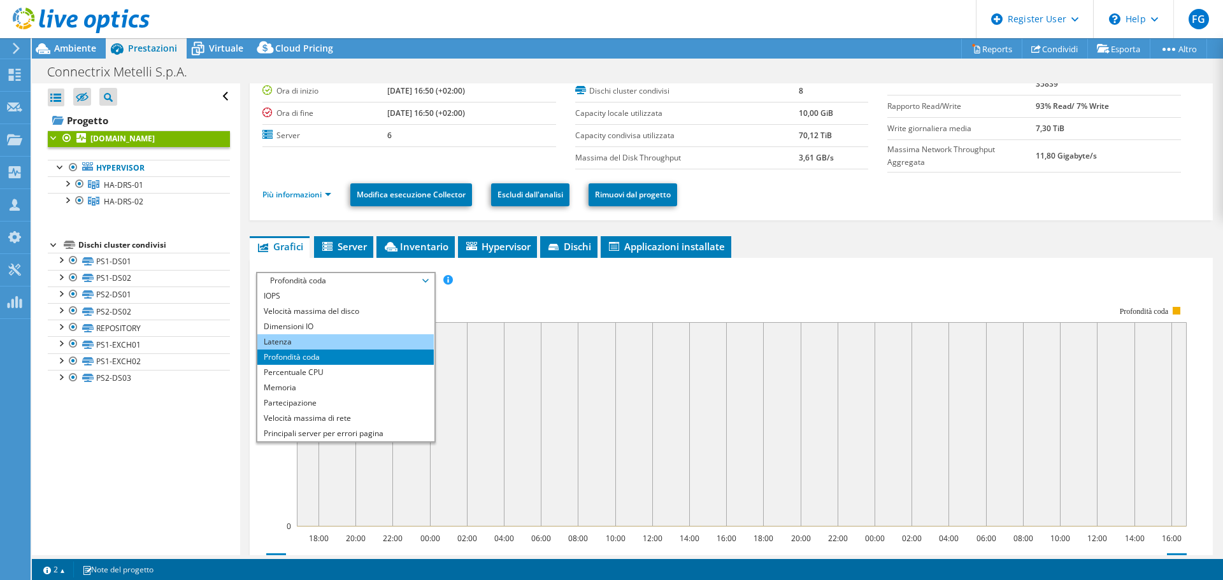
click at [315, 341] on li "Latenza" at bounding box center [345, 341] width 176 height 15
